Goal: Task Accomplishment & Management: Complete application form

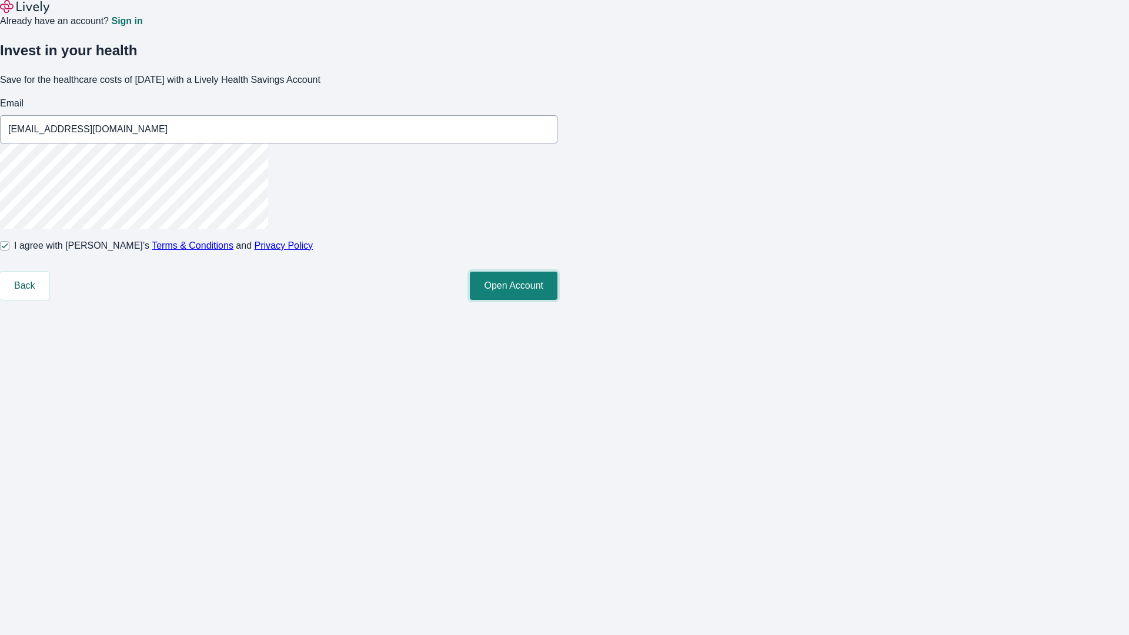
click at [558, 300] on button "Open Account" at bounding box center [514, 286] width 88 height 28
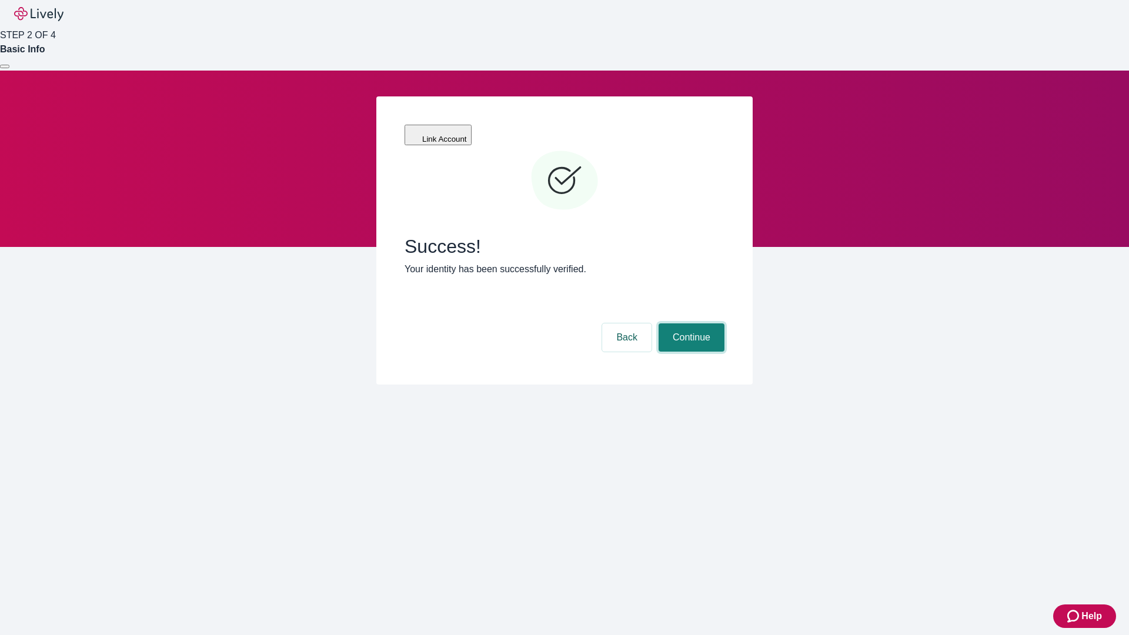
click at [690, 323] on button "Continue" at bounding box center [692, 337] width 66 height 28
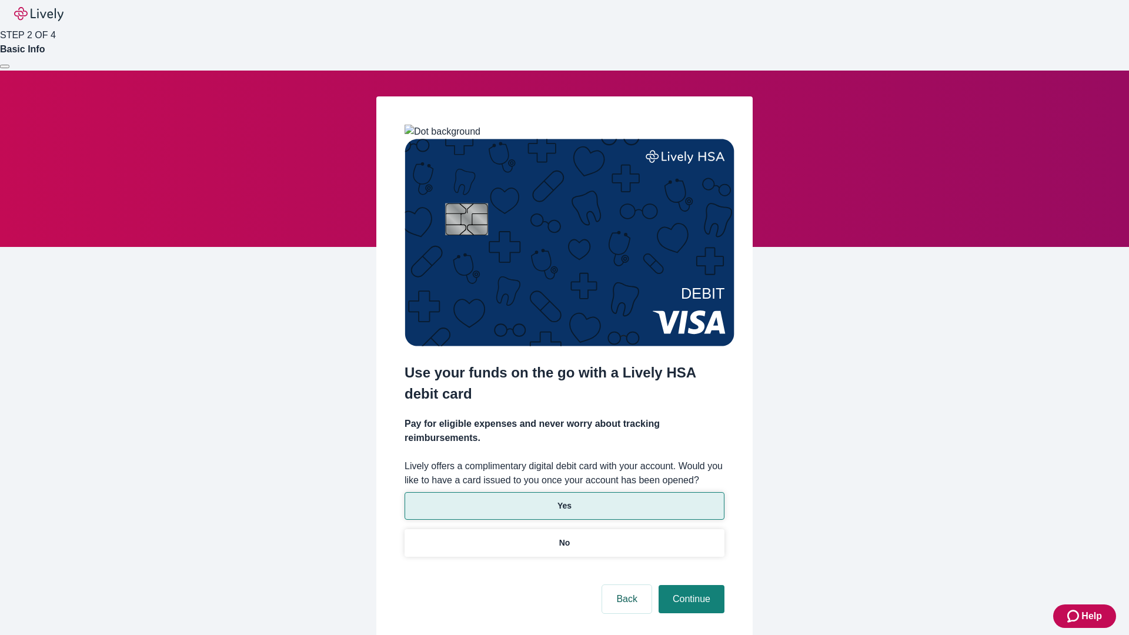
click at [564, 500] on p "Yes" at bounding box center [565, 506] width 14 height 12
click at [690, 585] on button "Continue" at bounding box center [692, 599] width 66 height 28
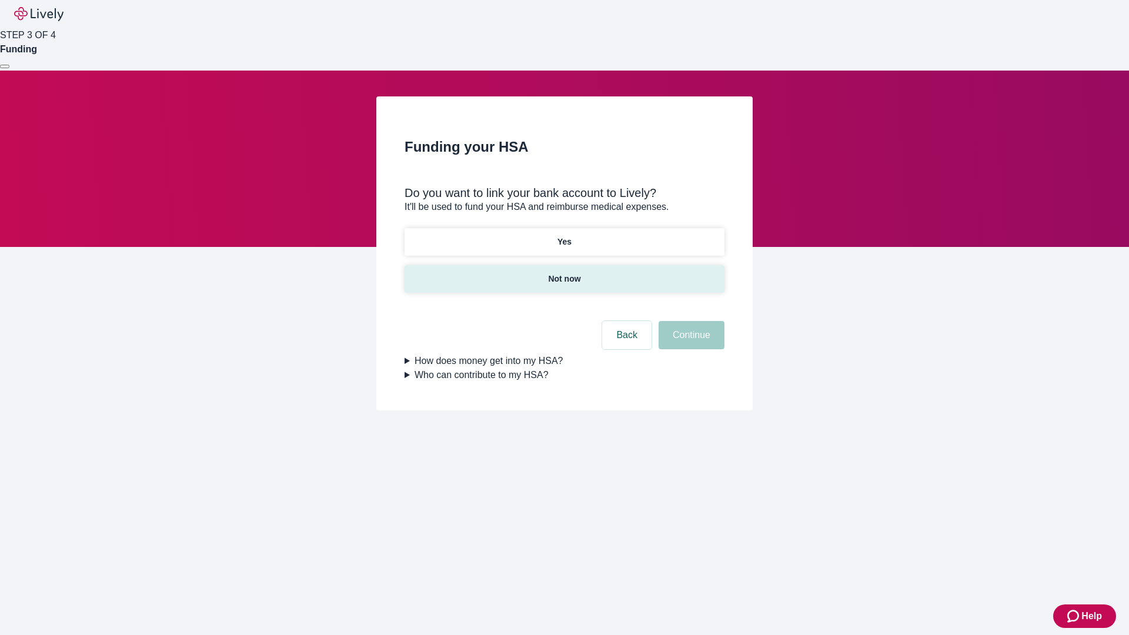
click at [564, 273] on p "Not now" at bounding box center [564, 279] width 32 height 12
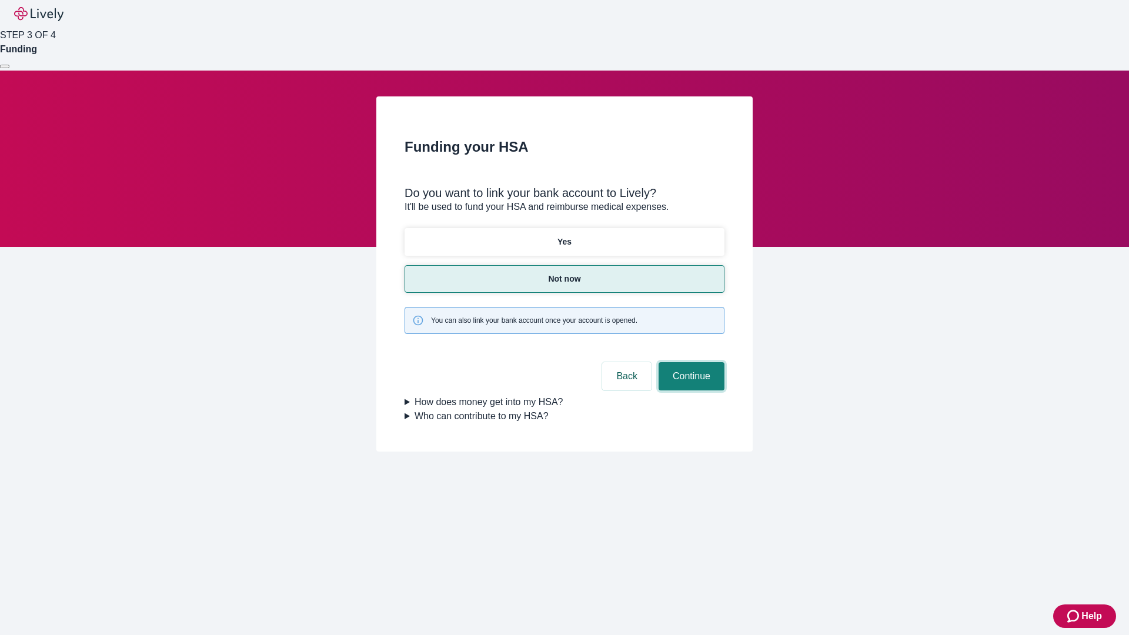
click at [690, 362] on button "Continue" at bounding box center [692, 376] width 66 height 28
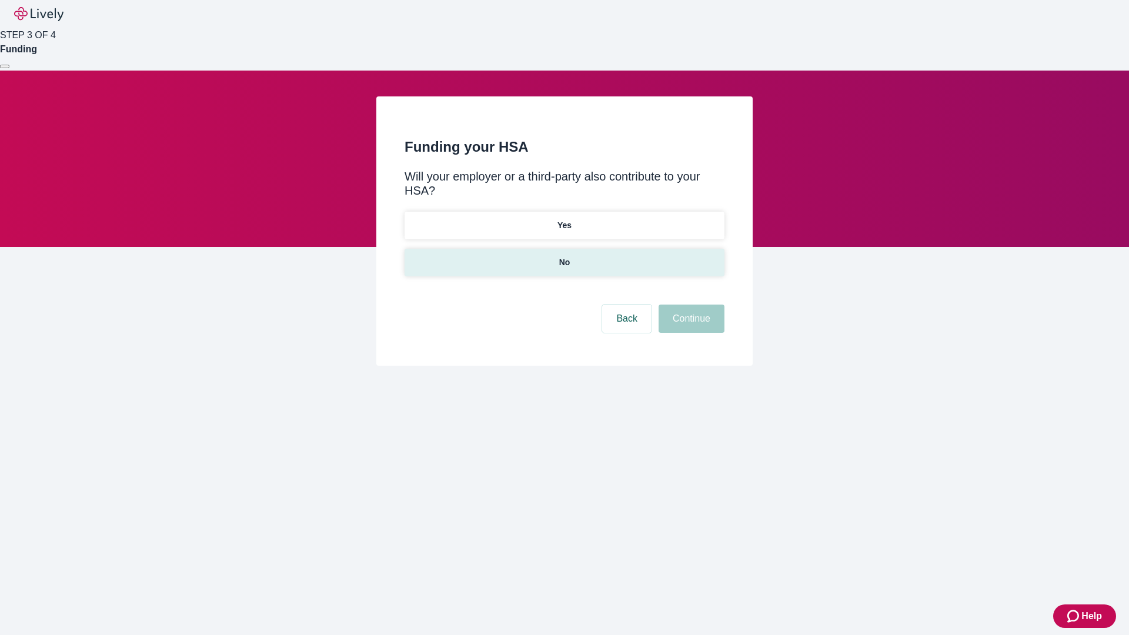
click at [564, 256] on p "No" at bounding box center [564, 262] width 11 height 12
click at [690, 305] on button "Continue" at bounding box center [692, 319] width 66 height 28
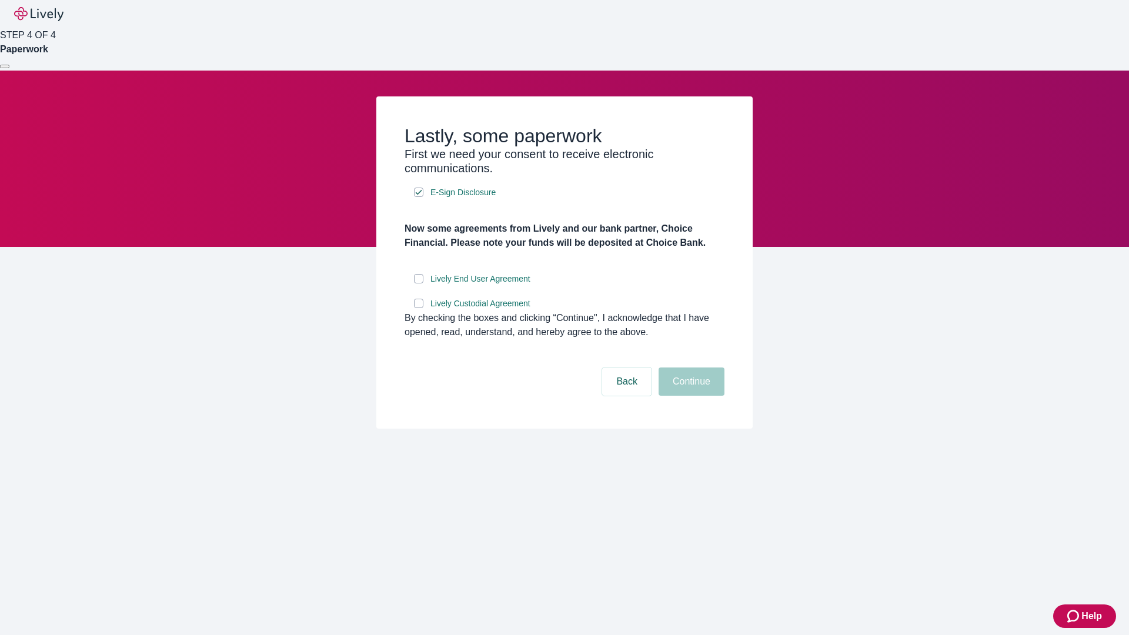
click at [419, 283] on input "Lively End User Agreement" at bounding box center [418, 278] width 9 height 9
checkbox input "true"
click at [419, 308] on input "Lively Custodial Agreement" at bounding box center [418, 303] width 9 height 9
checkbox input "true"
click at [690, 396] on button "Continue" at bounding box center [692, 382] width 66 height 28
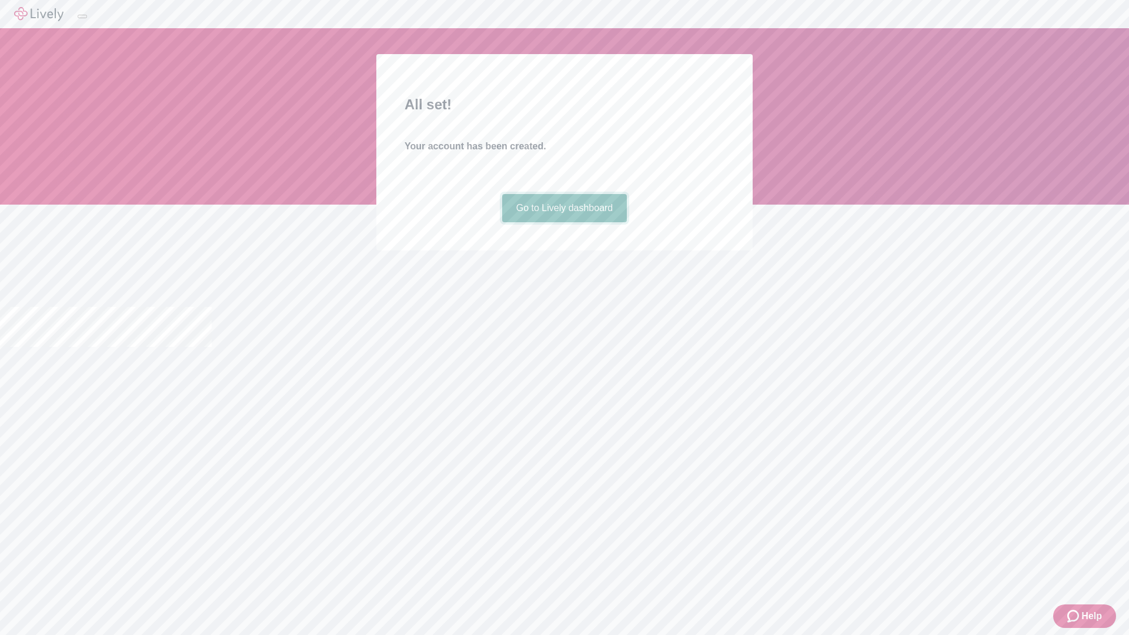
click at [564, 222] on link "Go to Lively dashboard" at bounding box center [564, 208] width 125 height 28
